Goal: Task Accomplishment & Management: Manage account settings

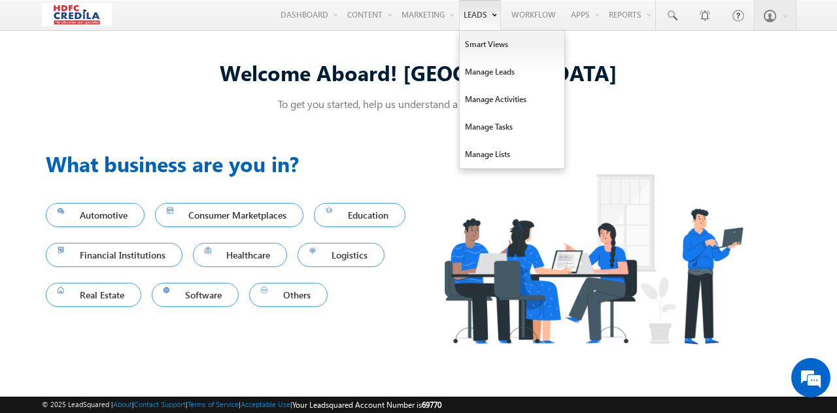
click at [495, 14] on b at bounding box center [494, 14] width 5 height 8
click at [489, 67] on link "Manage Leads" at bounding box center [512, 71] width 105 height 27
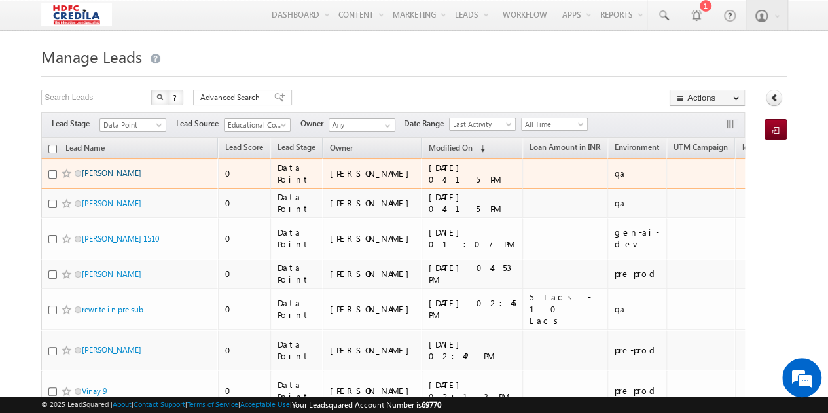
click at [111, 173] on link "[PERSON_NAME]" at bounding box center [112, 173] width 60 height 10
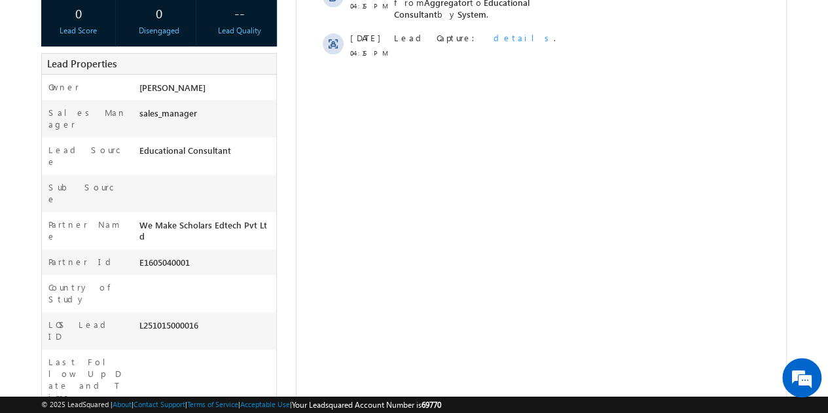
scroll to position [294, 0]
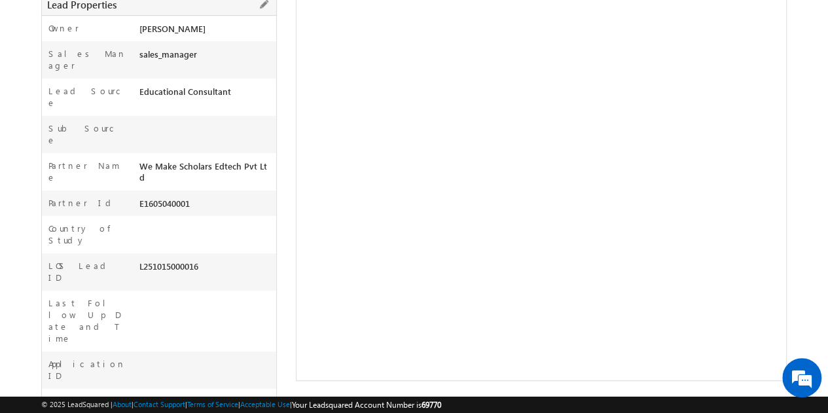
drag, startPoint x: 201, startPoint y: 209, endPoint x: 137, endPoint y: 212, distance: 64.2
click at [137, 260] on div "L251015000016" at bounding box center [205, 269] width 141 height 18
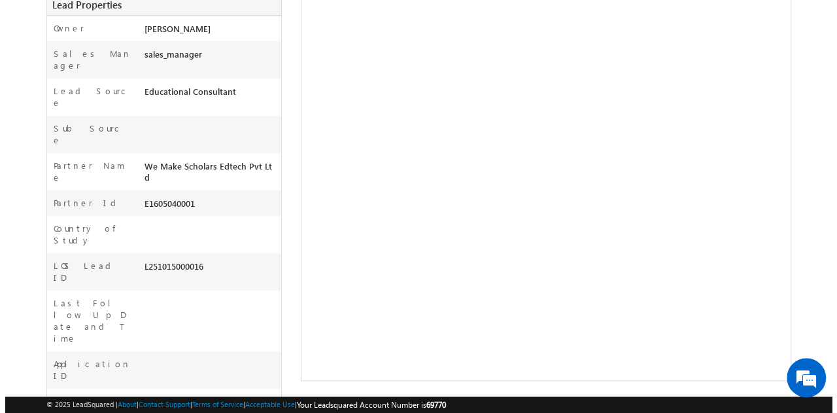
scroll to position [0, 0]
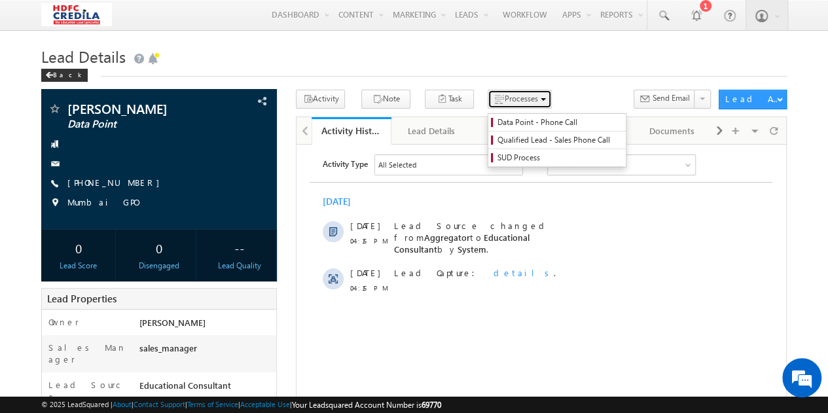
click at [504, 100] on span "Processes" at bounding box center [520, 99] width 33 height 10
click at [513, 120] on span "Data Point - Phone Call" at bounding box center [559, 122] width 124 height 12
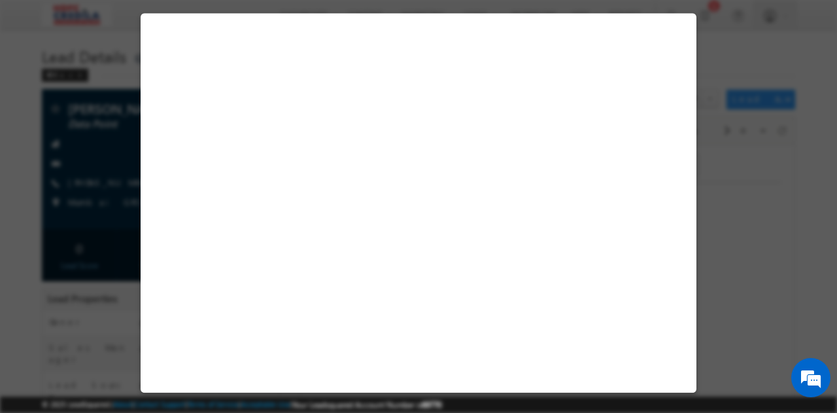
select select "Educational Consultant"
select select "MXOthers"
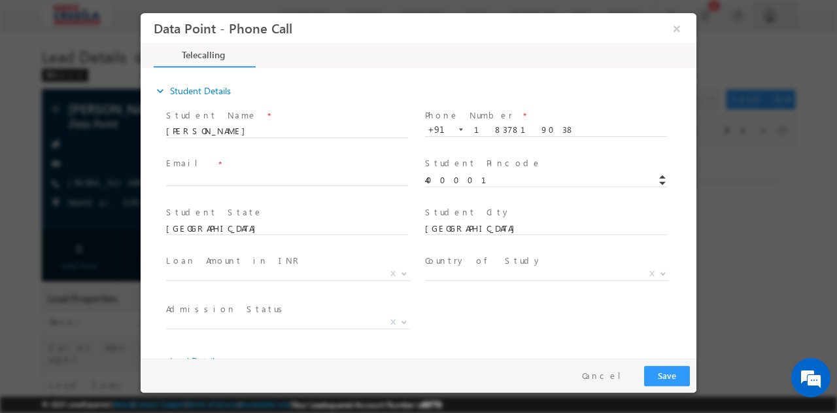
scroll to position [292, 0]
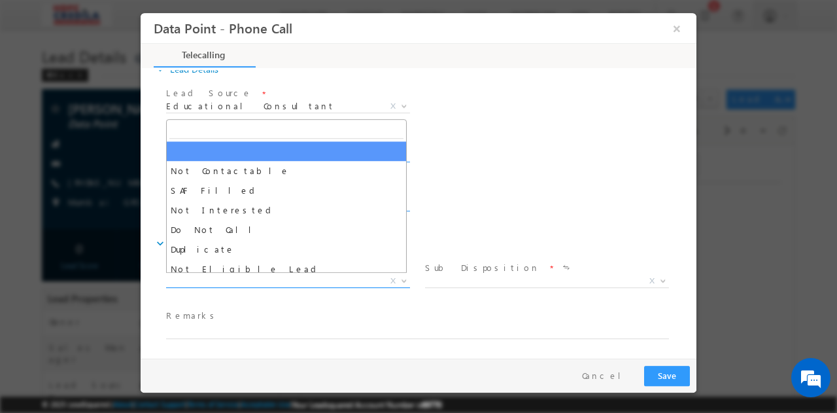
click at [298, 278] on span "X" at bounding box center [288, 280] width 244 height 13
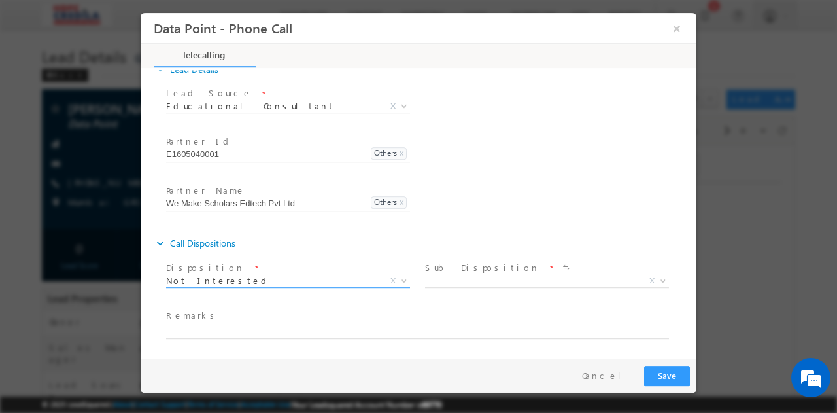
select select "Not Interested"
click at [481, 283] on span "X" at bounding box center [547, 280] width 244 height 13
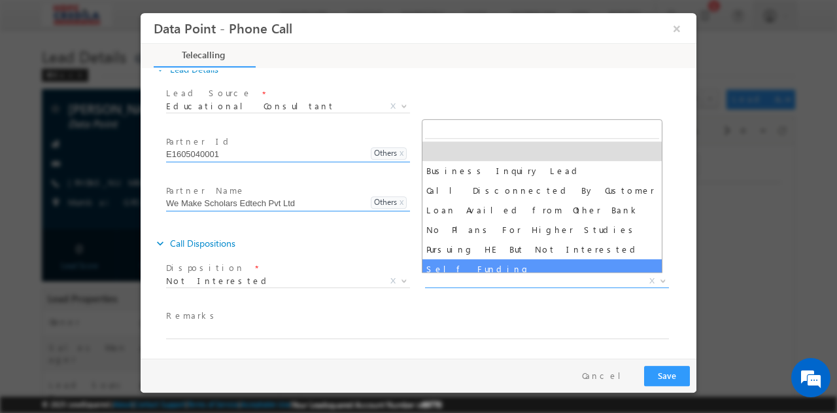
scroll to position [7, 0]
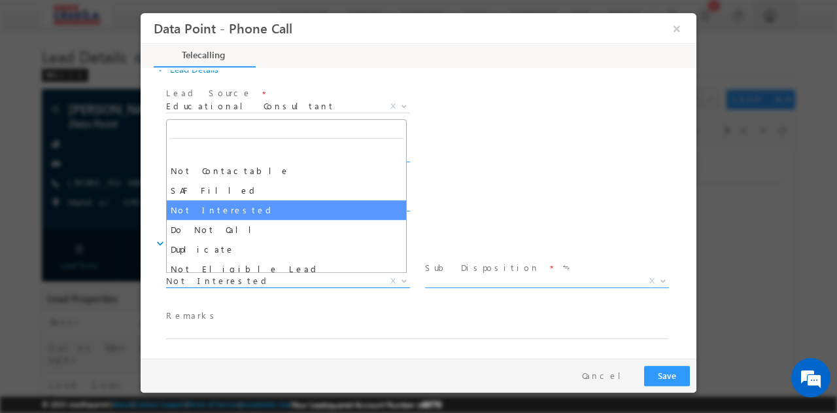
click at [348, 279] on span "Not Interested" at bounding box center [272, 280] width 213 height 12
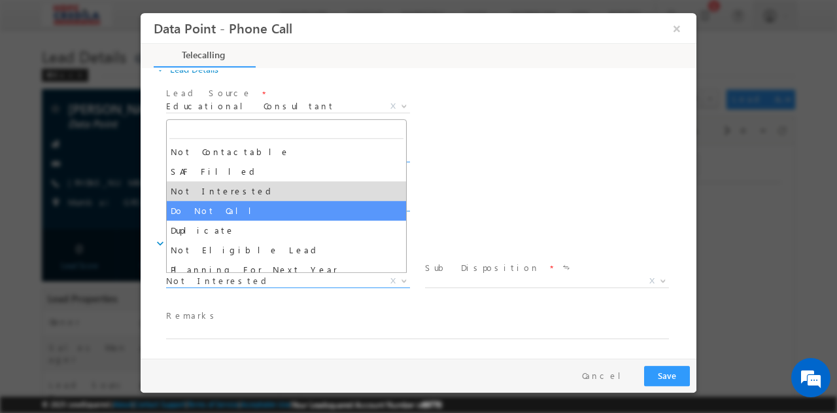
scroll to position [18, 0]
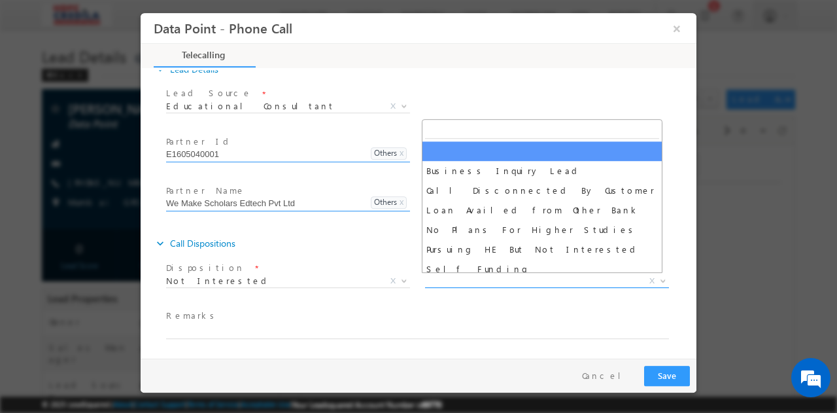
click at [489, 282] on span "X" at bounding box center [547, 280] width 244 height 13
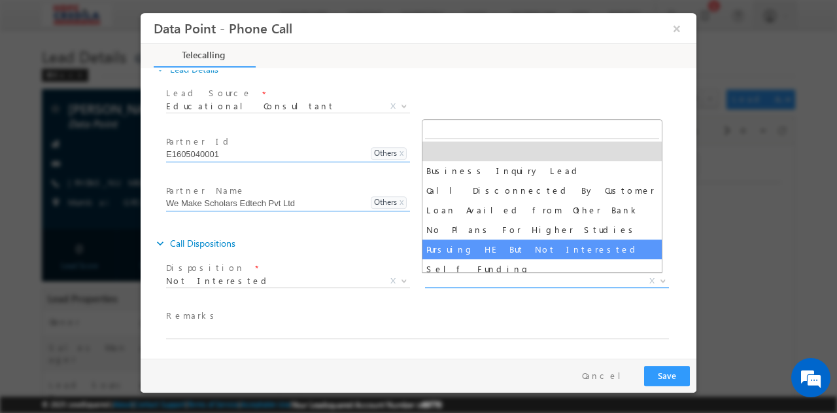
scroll to position [7, 0]
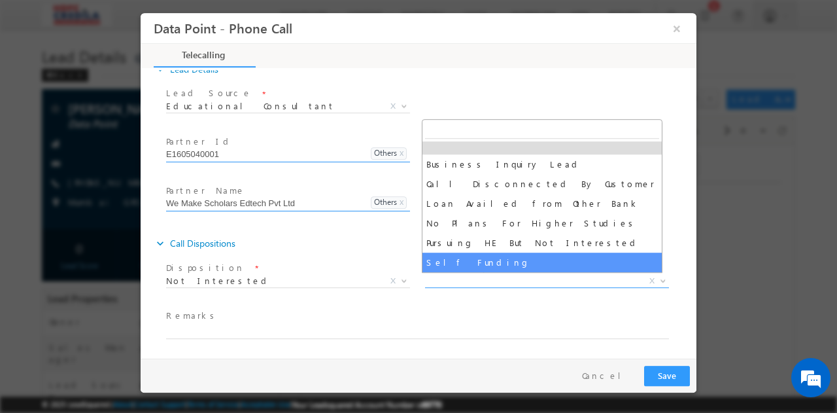
select select "Self Funding"
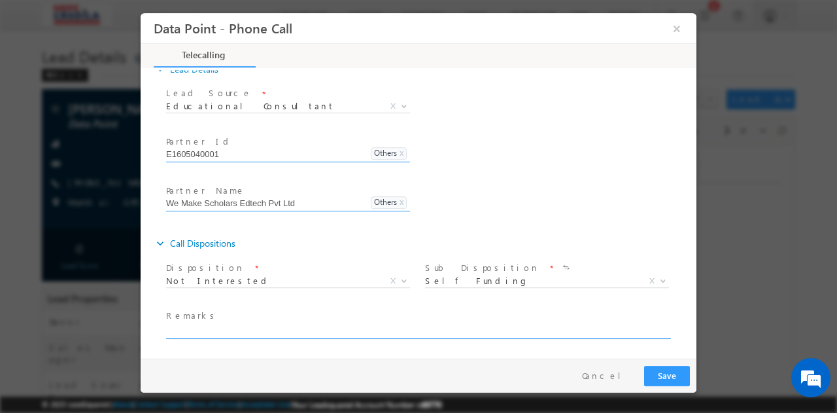
click at [220, 330] on textarea at bounding box center [417, 330] width 503 height 15
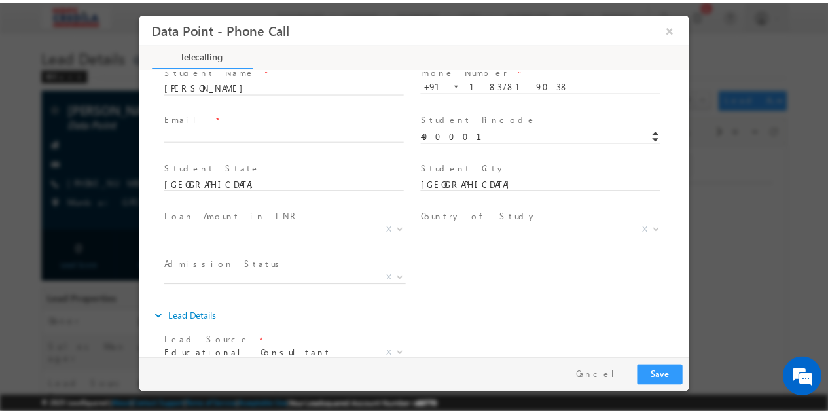
scroll to position [43, 0]
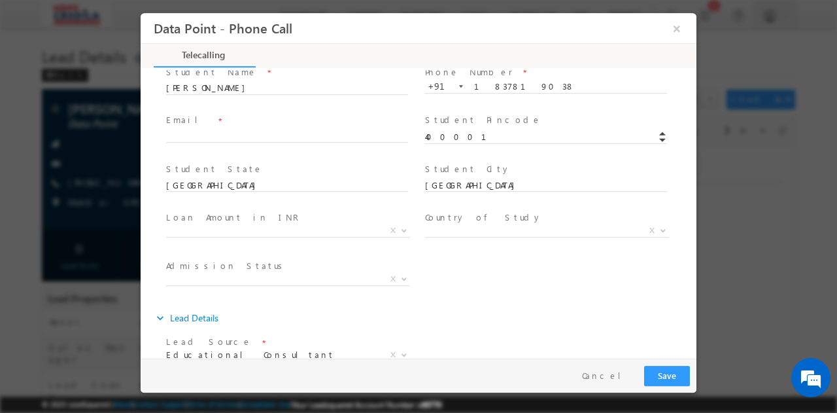
type textarea "test"
click at [661, 375] on button "Save" at bounding box center [667, 375] width 46 height 20
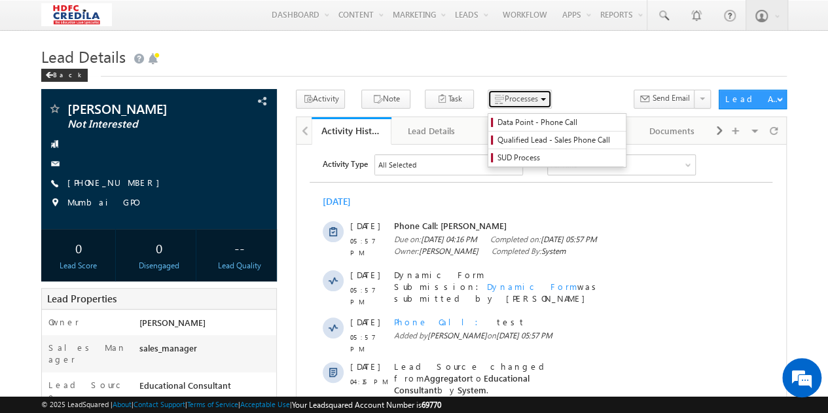
click at [504, 97] on span "Processes" at bounding box center [520, 99] width 33 height 10
click at [512, 124] on span "Data Point - Phone Call" at bounding box center [559, 122] width 124 height 12
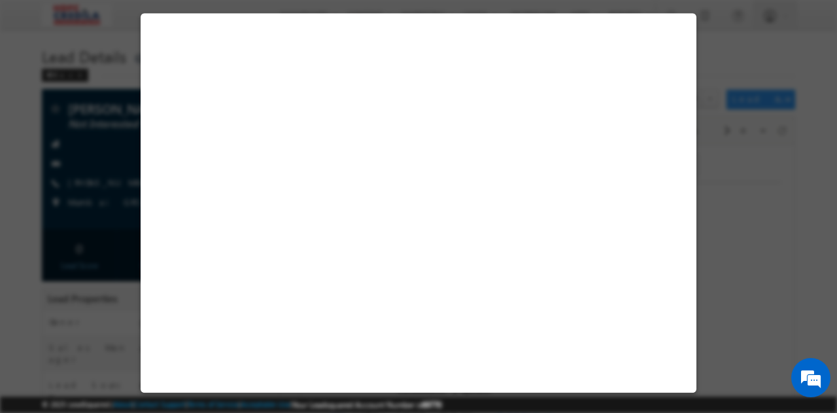
select select "Educational Consultant"
select select "MXOthers"
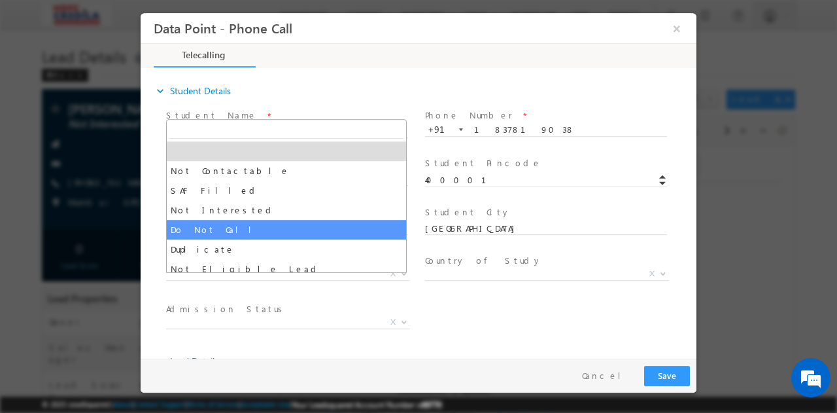
scroll to position [99, 0]
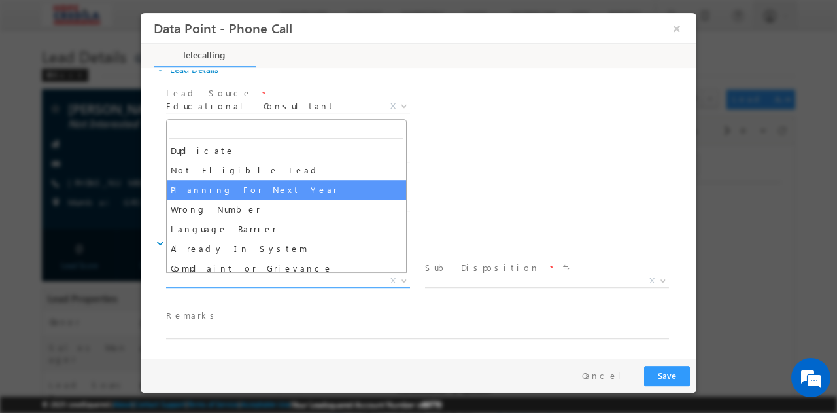
select select "Planning For Next Year"
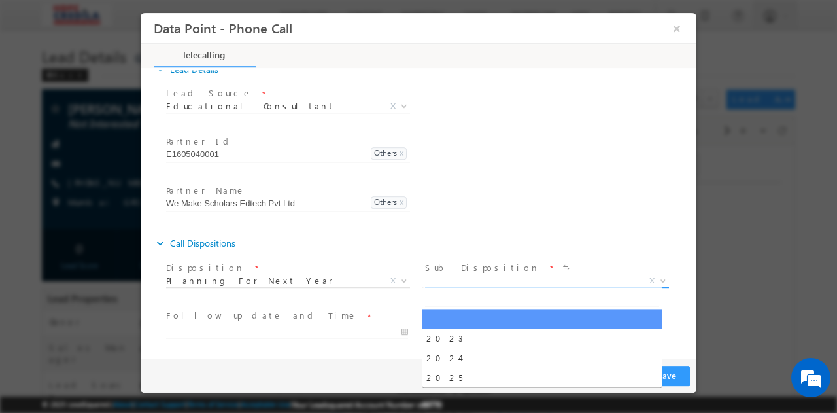
click at [457, 282] on span "X" at bounding box center [547, 280] width 244 height 13
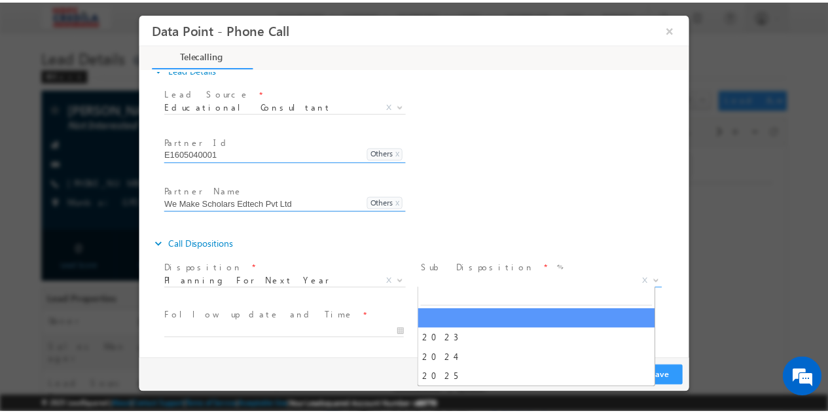
scroll to position [292, 0]
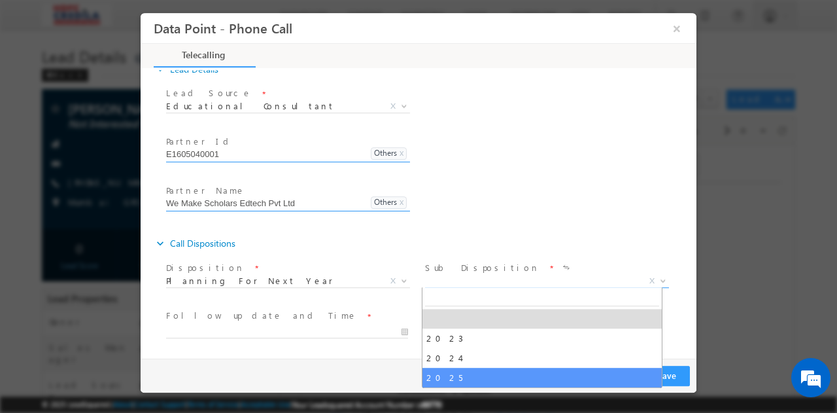
select select "2025"
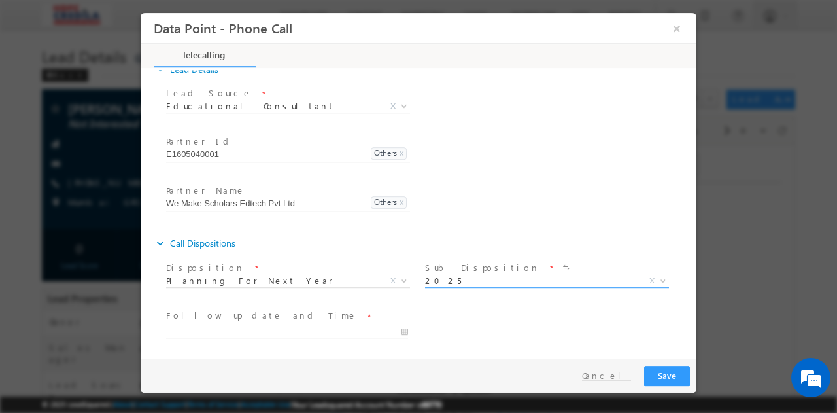
click at [604, 375] on button "Cancel" at bounding box center [606, 375] width 69 height 19
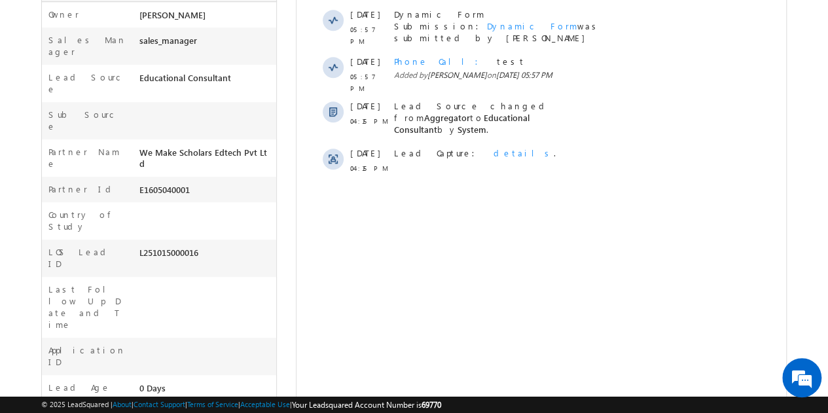
scroll to position [0, 0]
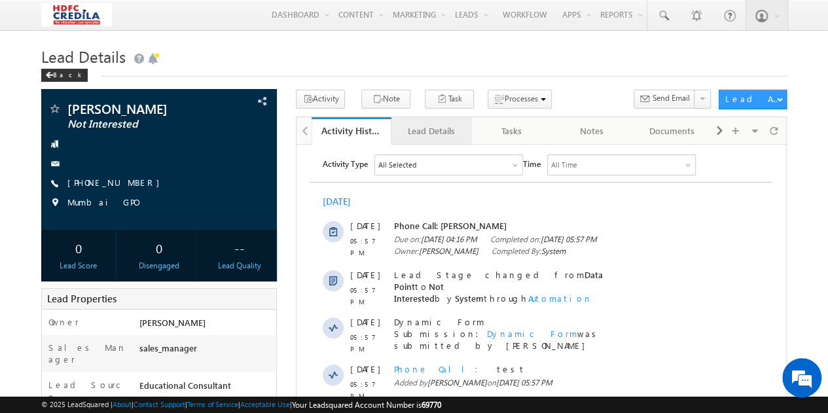
click at [446, 135] on div "Lead Details" at bounding box center [431, 131] width 58 height 16
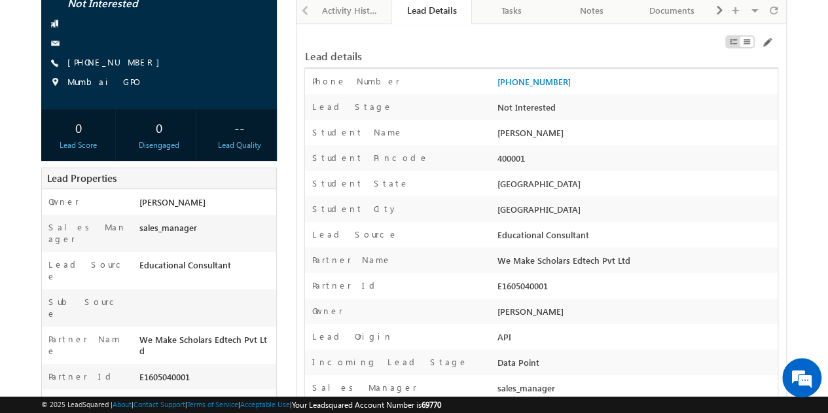
scroll to position [213, 0]
